Goal: Information Seeking & Learning: Learn about a topic

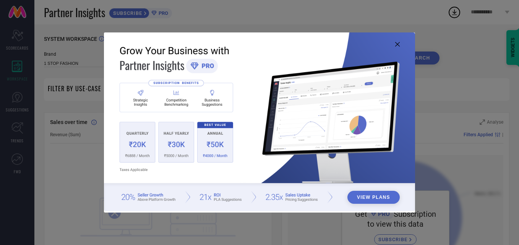
click at [396, 43] on icon at bounding box center [397, 44] width 5 height 5
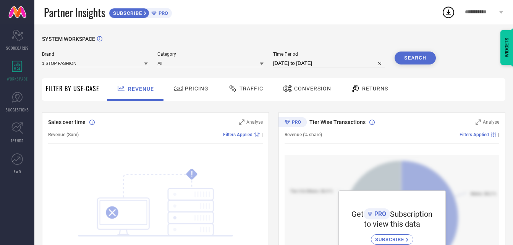
click at [188, 85] on div "Pricing" at bounding box center [190, 88] width 39 height 13
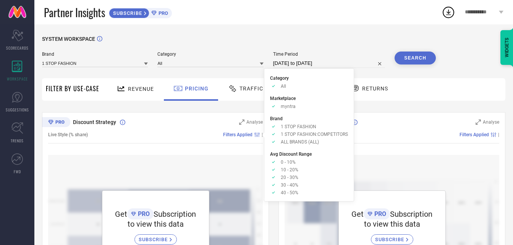
click at [250, 90] on span "Traffic" at bounding box center [251, 89] width 24 height 6
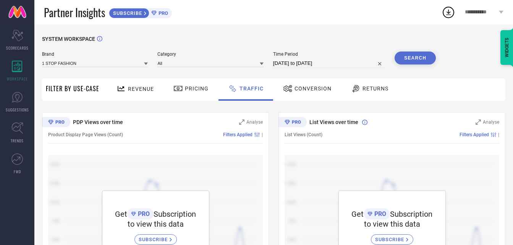
click at [314, 90] on span "Conversion" at bounding box center [312, 89] width 37 height 6
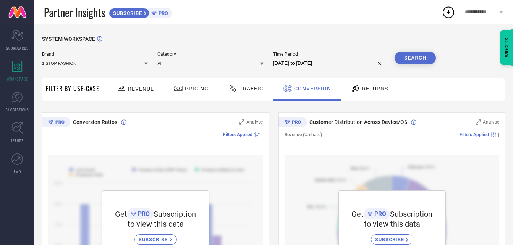
click at [242, 87] on span "Traffic" at bounding box center [251, 89] width 24 height 6
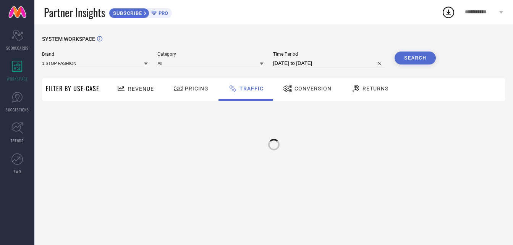
click at [193, 87] on span "Pricing" at bounding box center [197, 89] width 24 height 6
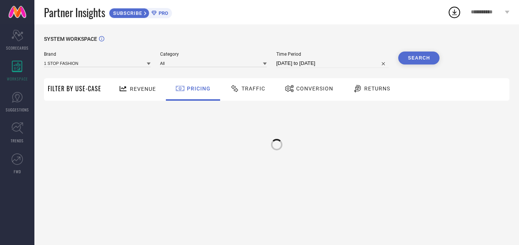
click at [133, 86] on div "Revenue" at bounding box center [136, 88] width 41 height 13
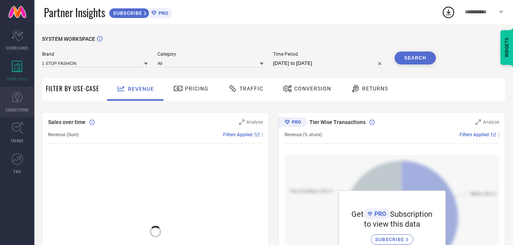
click at [16, 99] on icon at bounding box center [16, 97] width 11 height 11
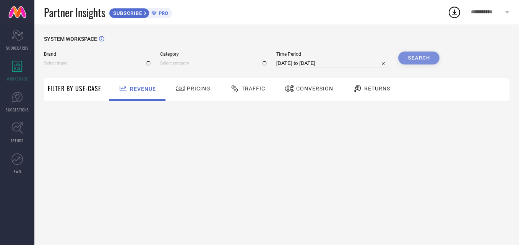
type input "1 STOP FASHION"
type input "All"
